Goal: Find specific page/section: Find specific page/section

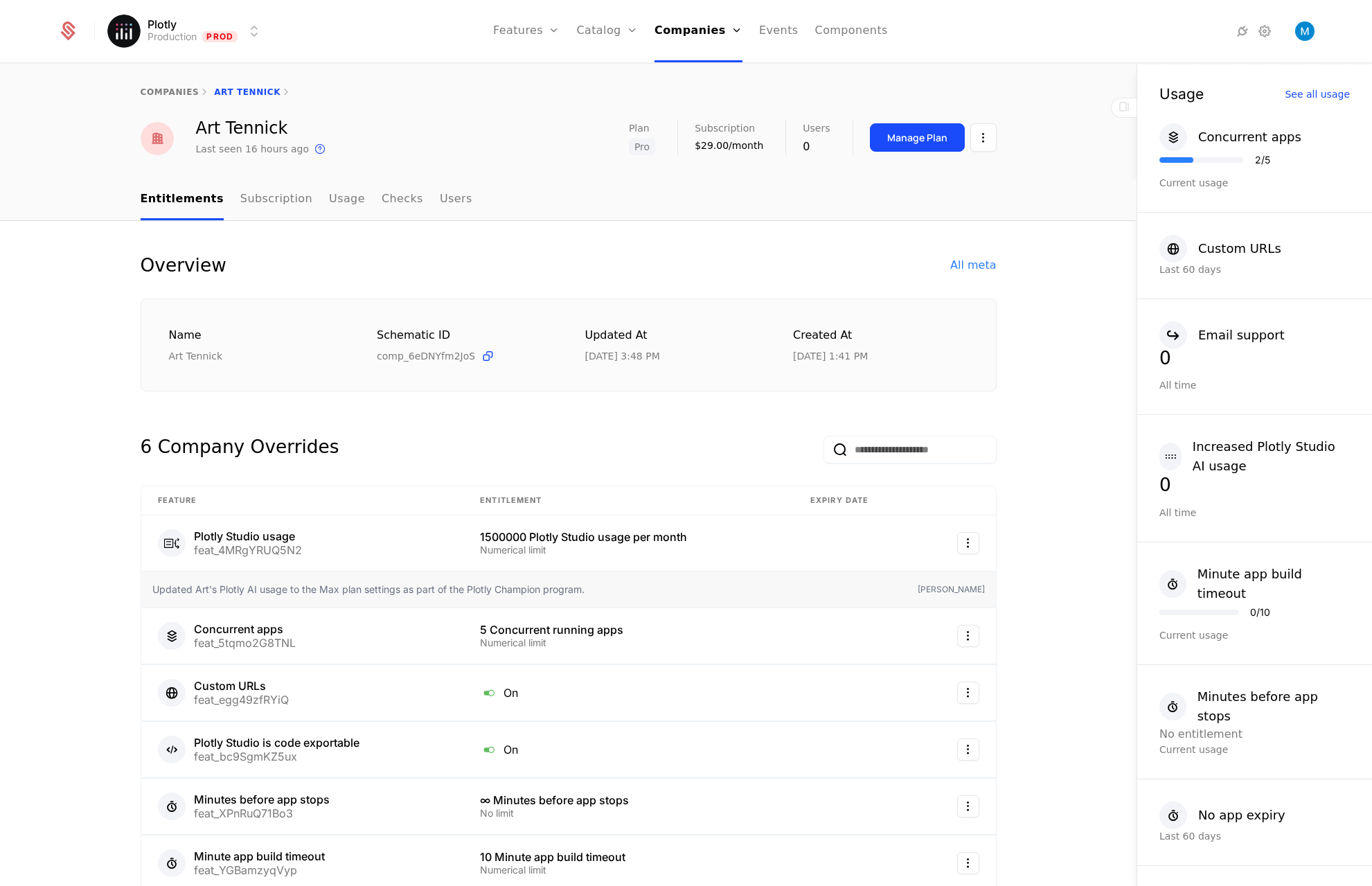
scroll to position [785, 0]
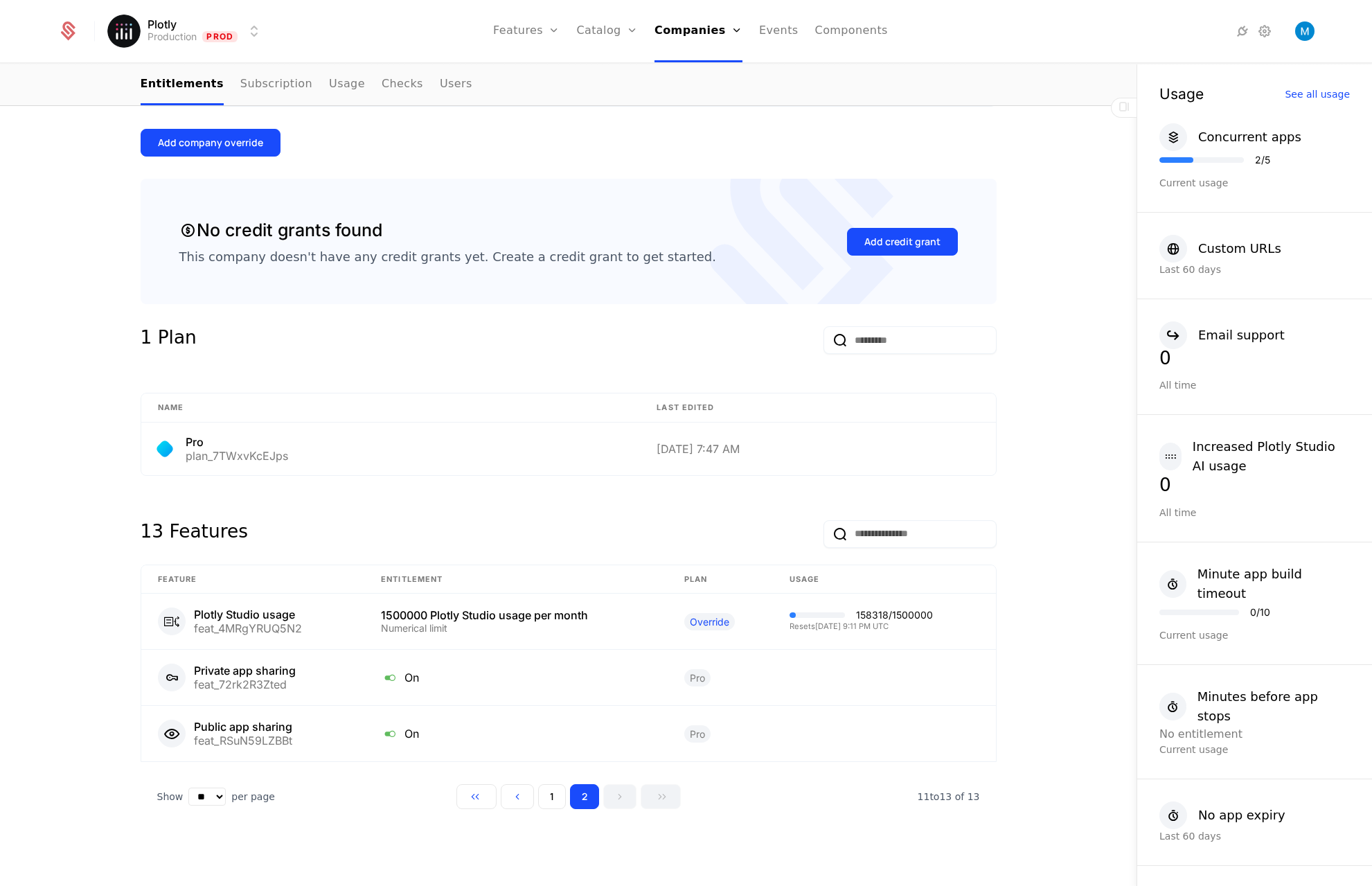
click at [707, 74] on link "Companies" at bounding box center [702, 68] width 64 height 11
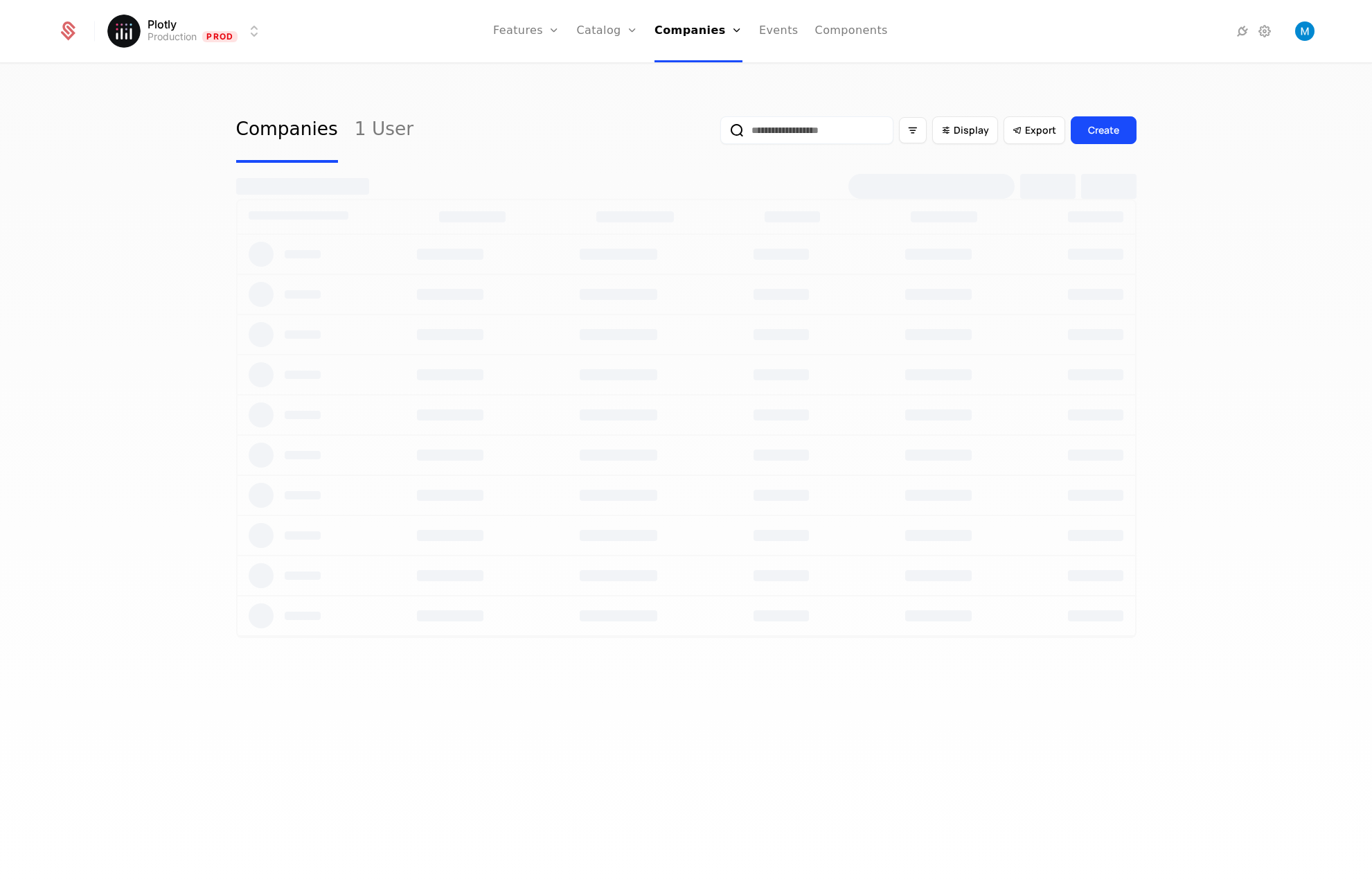
click at [801, 147] on div "Display Export Create" at bounding box center [928, 130] width 416 height 66
click at [801, 134] on input "email" at bounding box center [807, 130] width 173 height 28
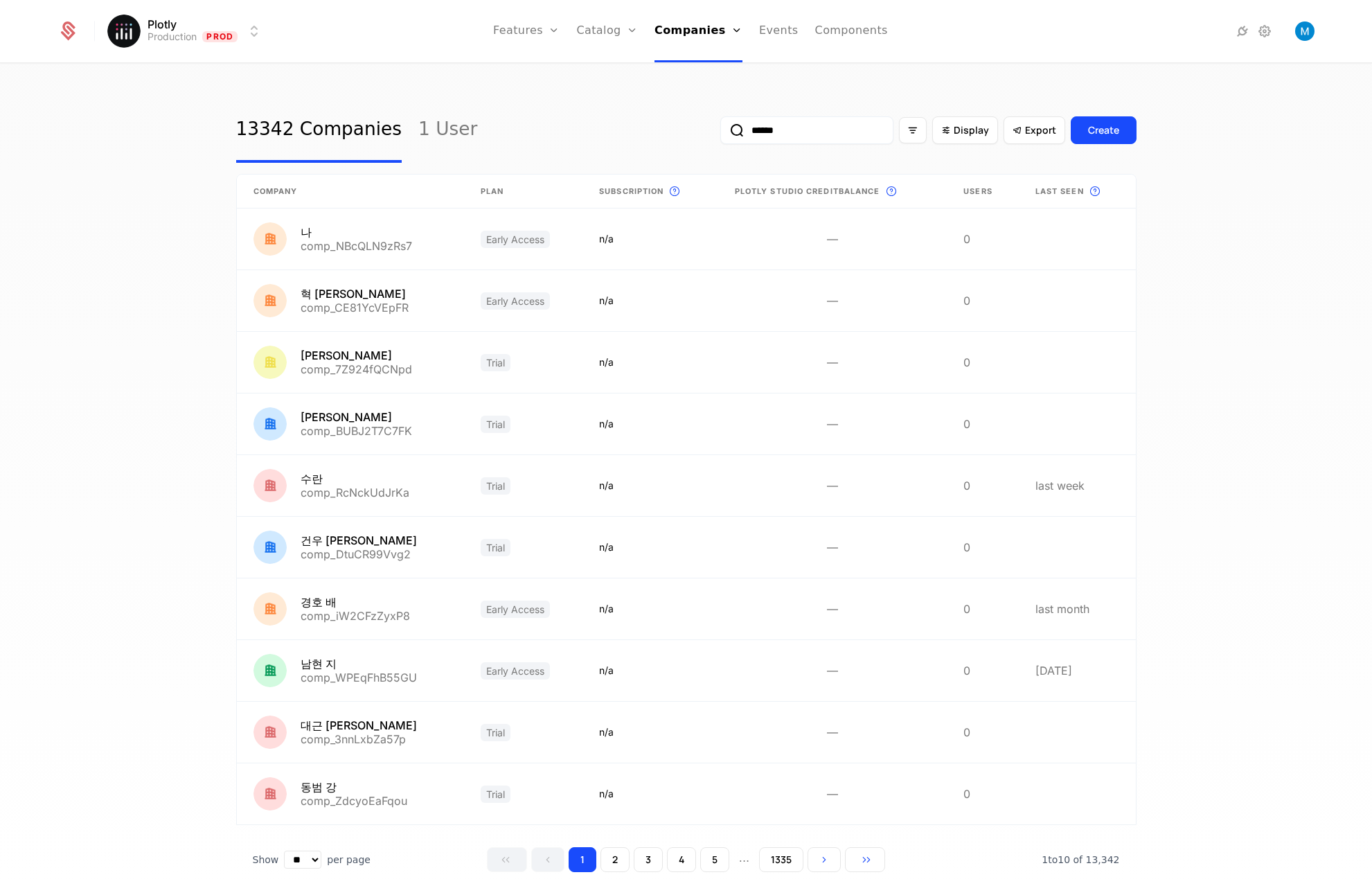
type input "******"
click at [721, 133] on button "submit" at bounding box center [721, 133] width 0 height 0
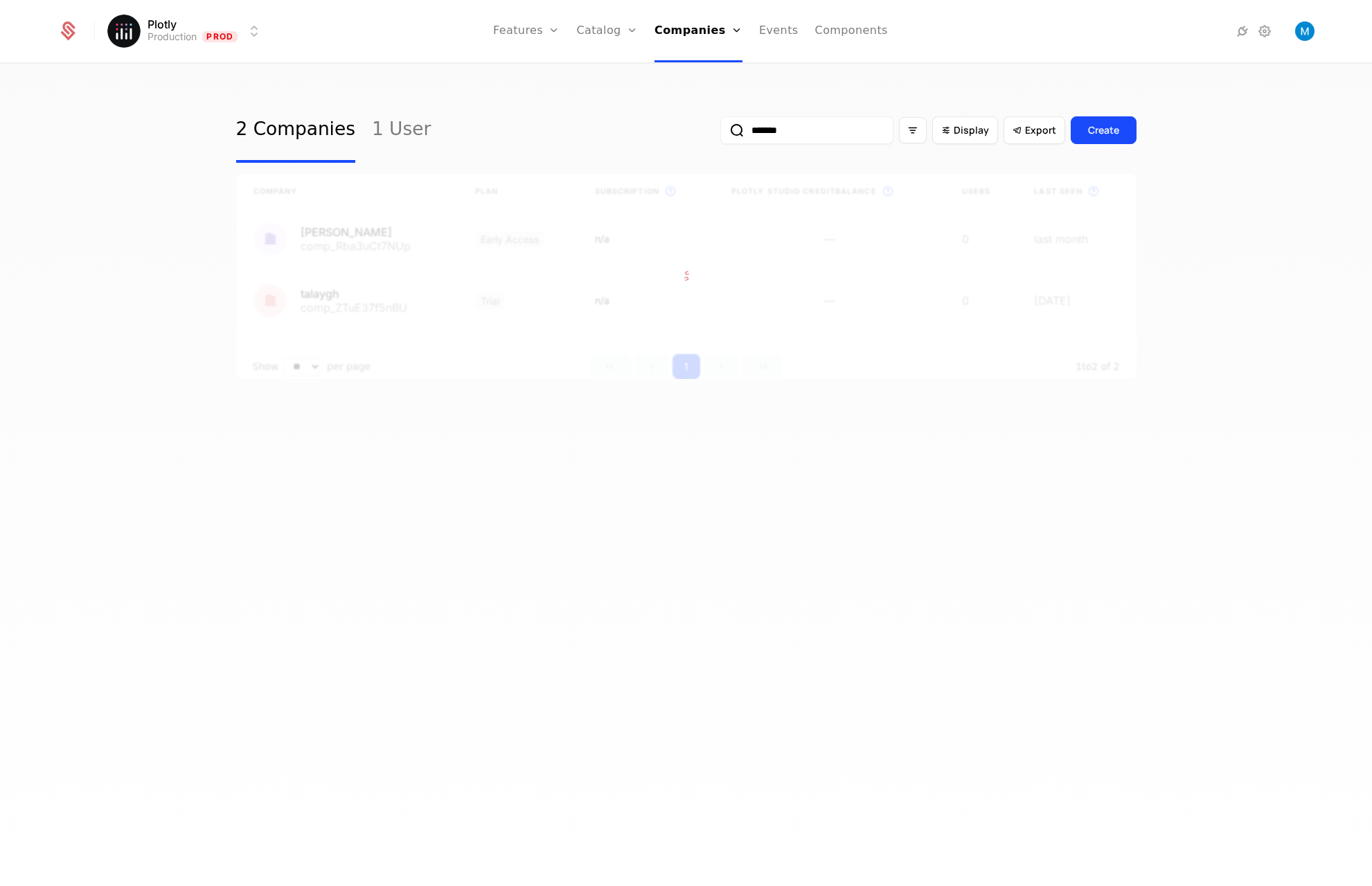
type input "*******"
click at [721, 133] on button "submit" at bounding box center [721, 133] width 0 height 0
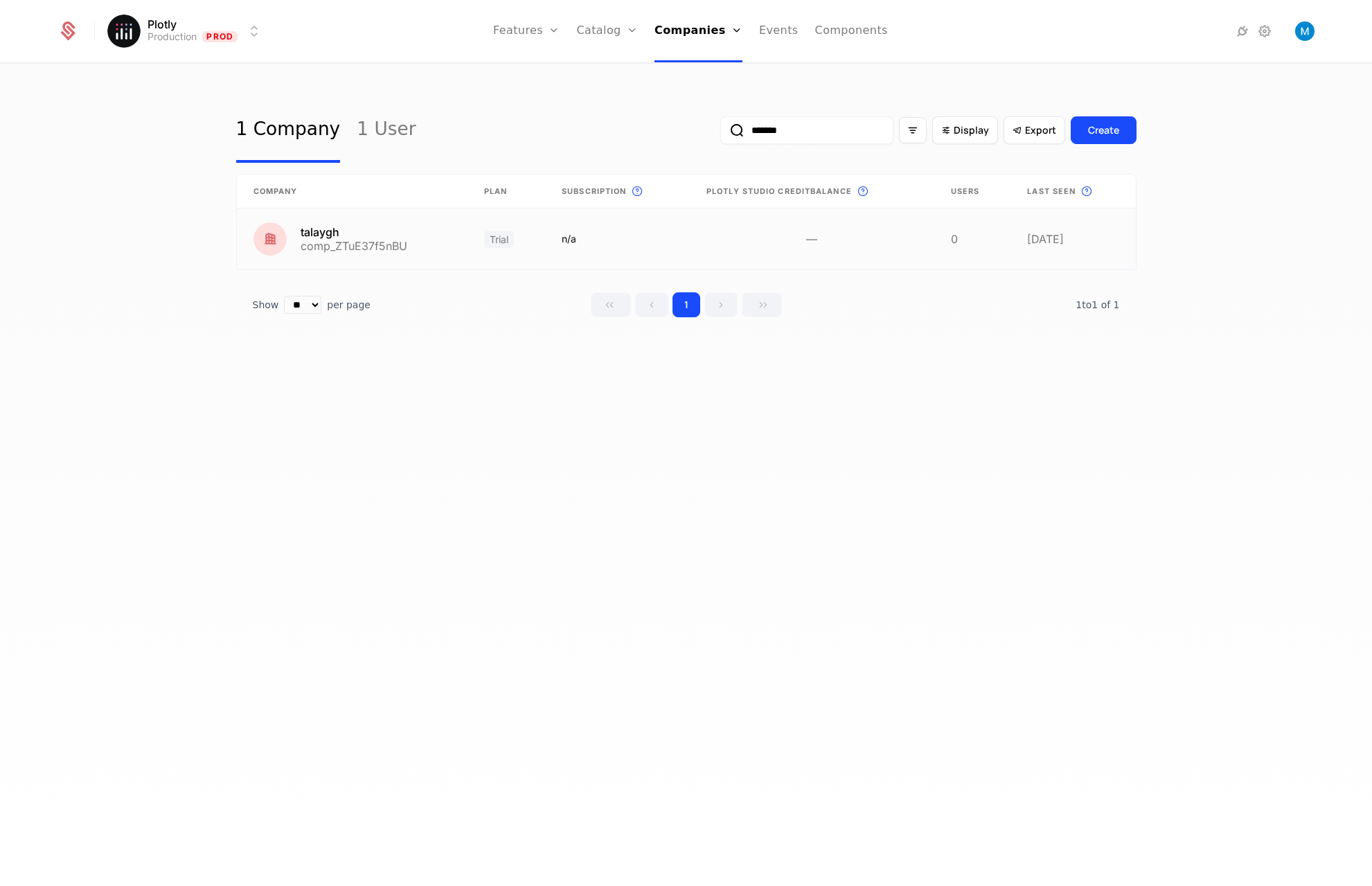
click at [334, 243] on link at bounding box center [352, 239] width 231 height 61
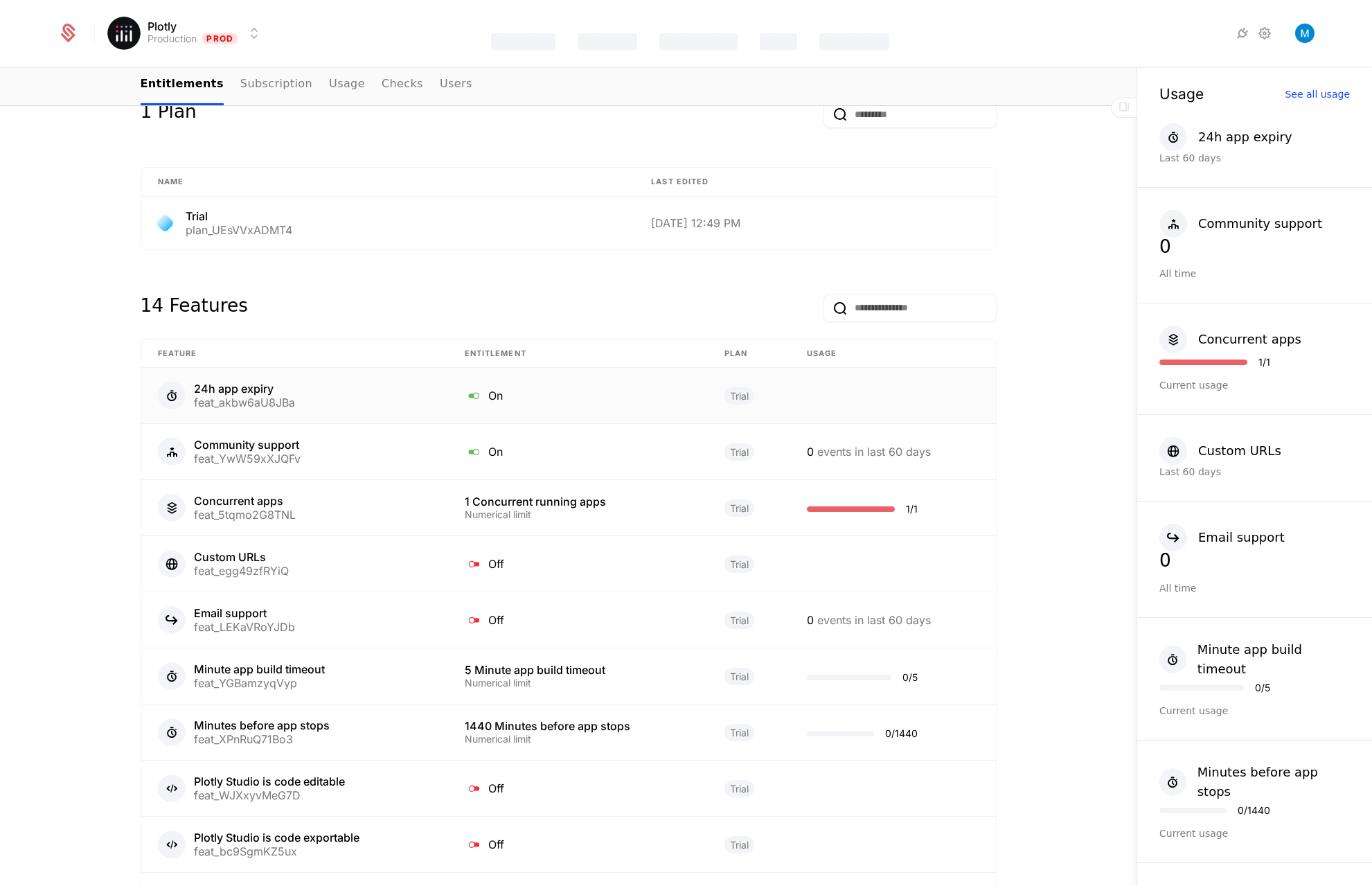
scroll to position [793, 0]
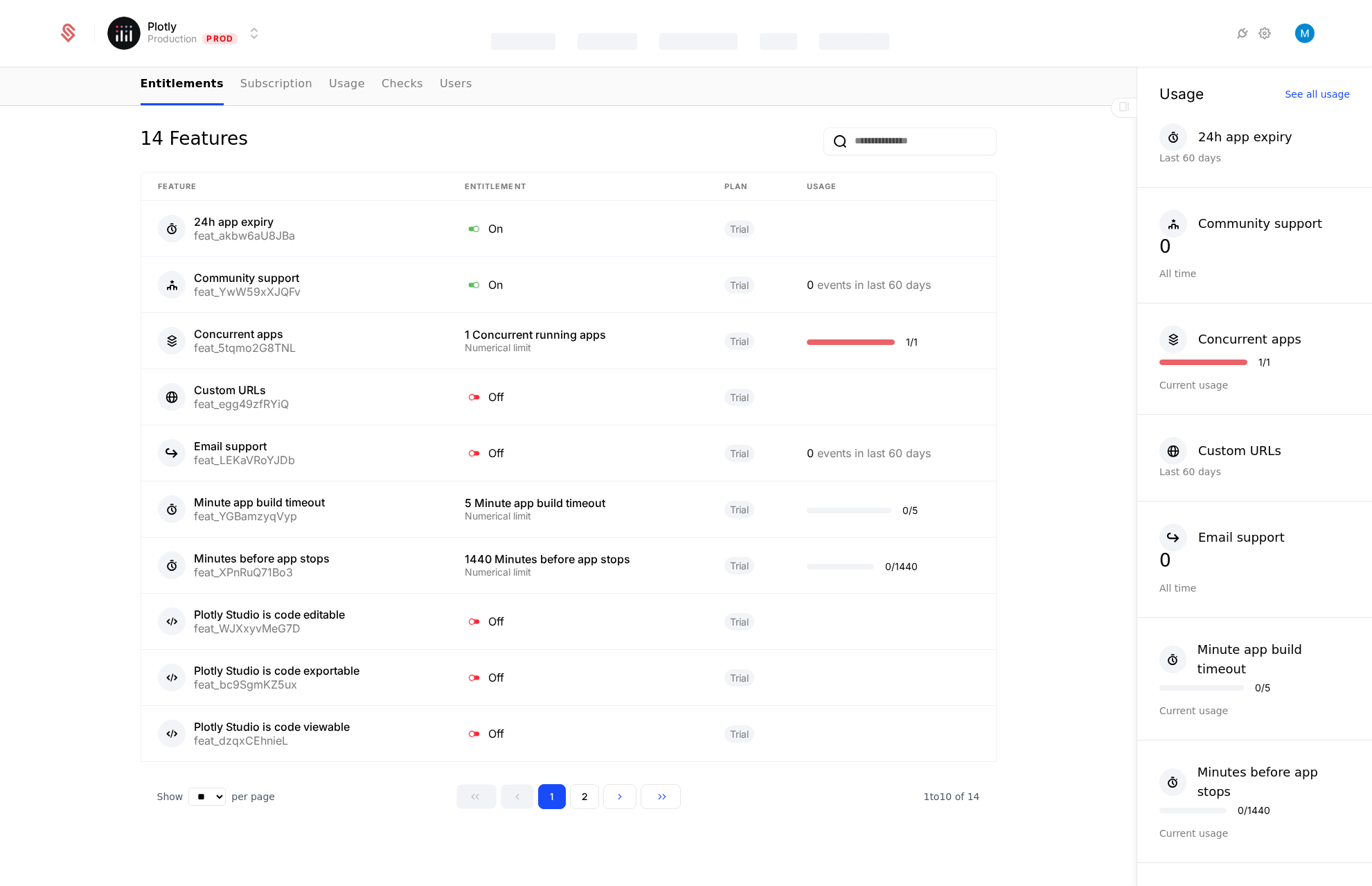
click at [573, 800] on button "2" at bounding box center [585, 796] width 30 height 25
